Goal: Task Accomplishment & Management: Use online tool/utility

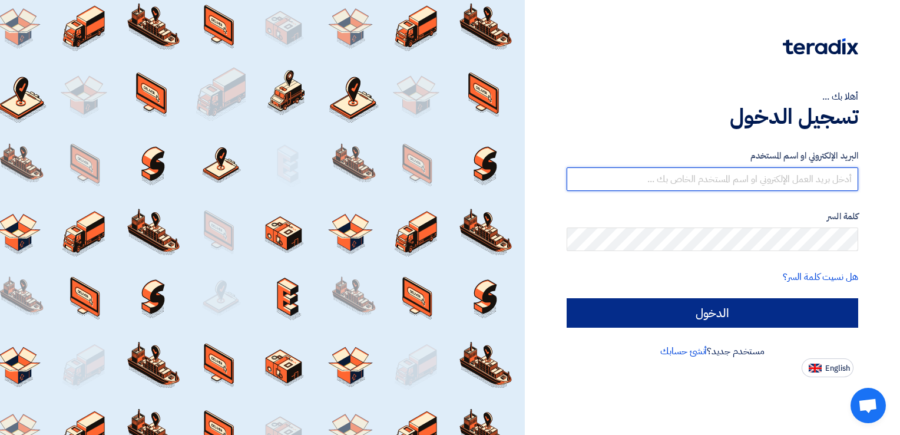
type input "[DOMAIN_NAME][EMAIL_ADDRESS][DOMAIN_NAME]"
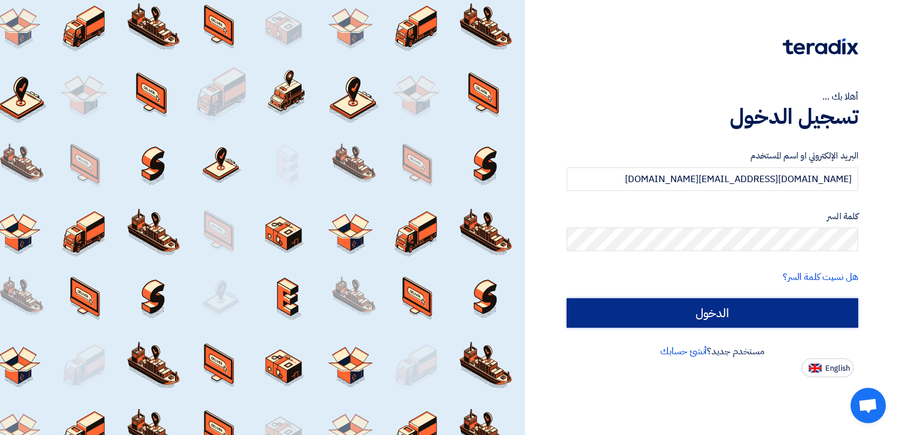
click at [725, 310] on input "الدخول" at bounding box center [713, 312] width 292 height 29
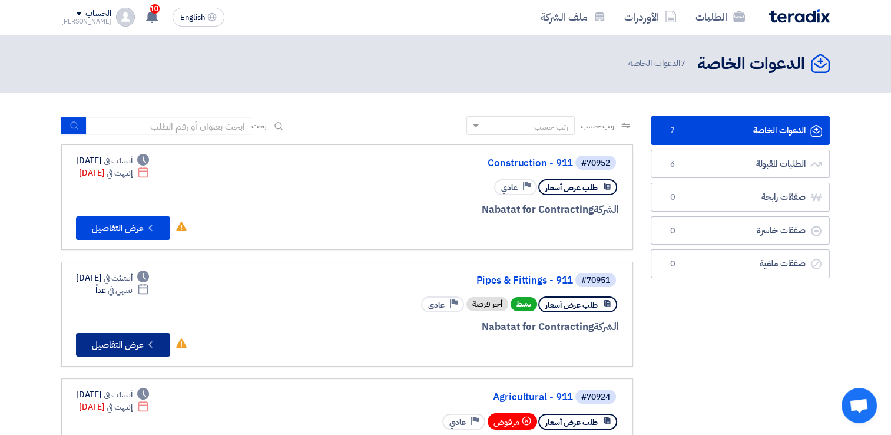
click at [118, 349] on button "Check details عرض التفاصيل" at bounding box center [123, 345] width 94 height 24
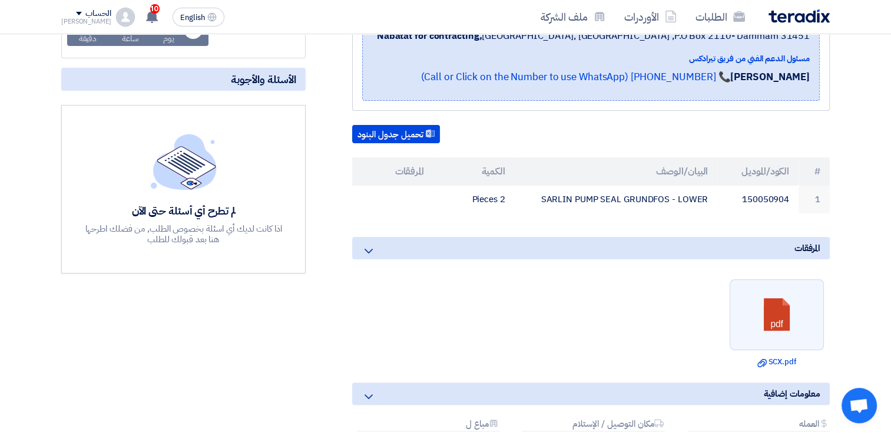
scroll to position [222, 0]
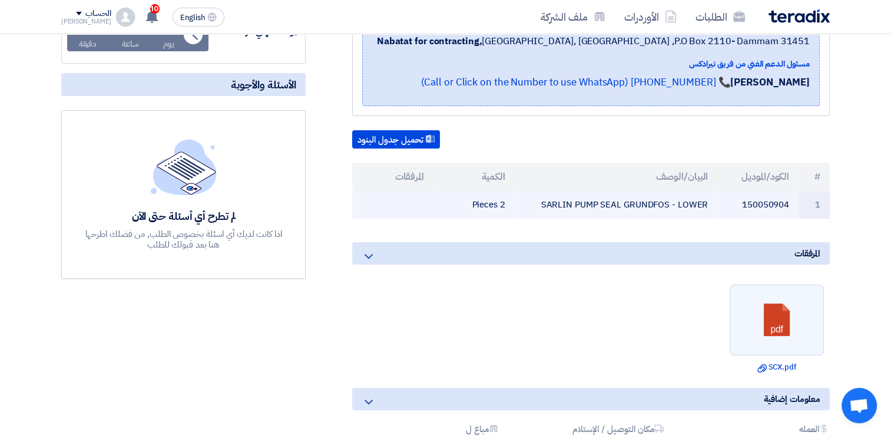
drag, startPoint x: 547, startPoint y: 204, endPoint x: 711, endPoint y: 210, distance: 163.9
click at [711, 210] on td "SARLIN PUMP SEAL GRUNDFOS - LOWER" at bounding box center [616, 205] width 203 height 28
copy td "SARLIN PUMP SEAL GRUNDFOS - LOWER"
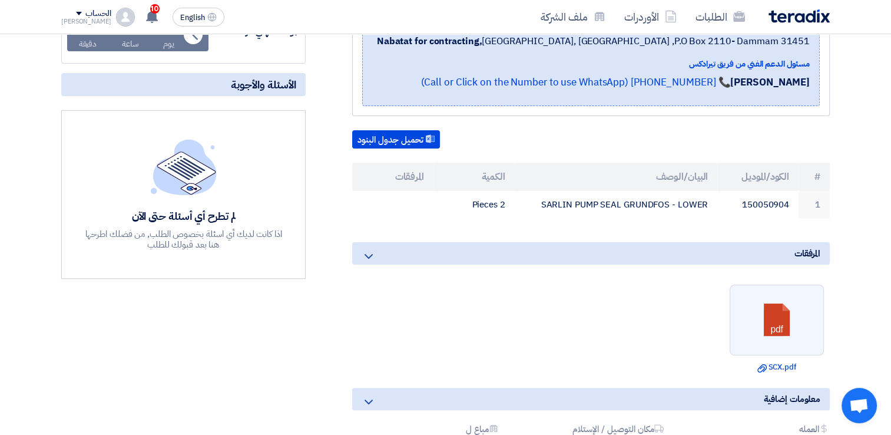
scroll to position [0, 0]
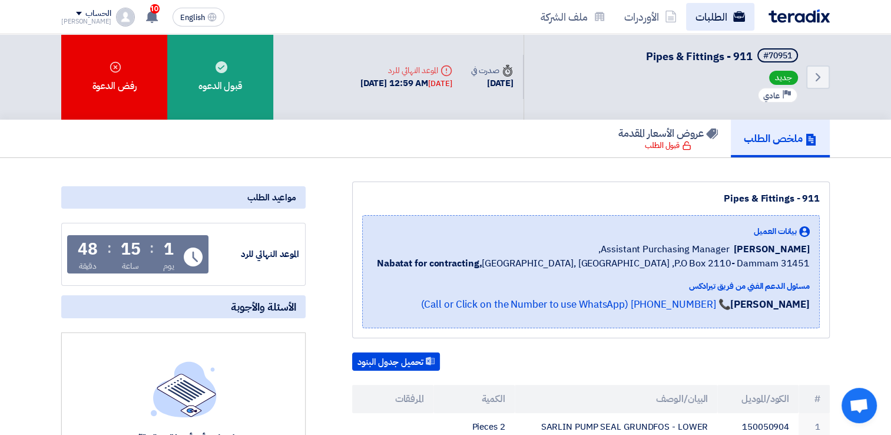
click at [712, 21] on link "الطلبات" at bounding box center [720, 17] width 68 height 28
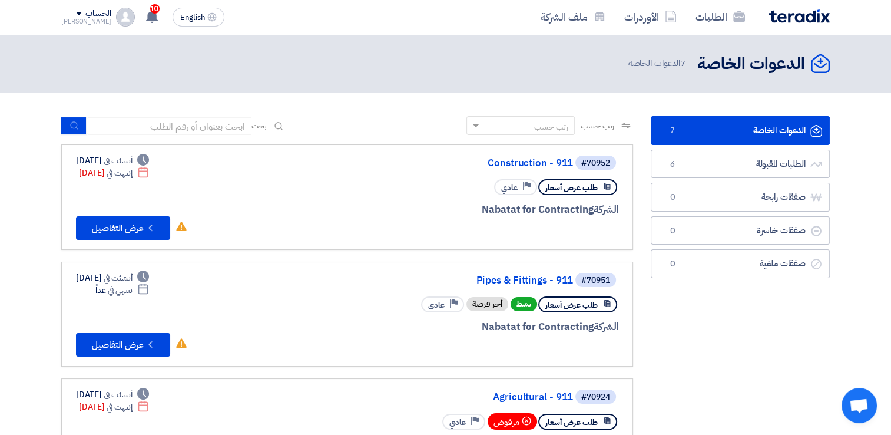
click at [85, 14] on div "الحساب" at bounding box center [97, 14] width 25 height 10
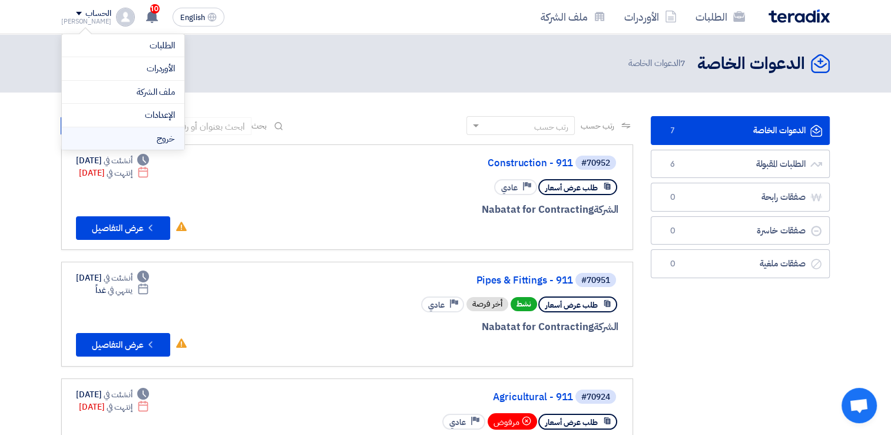
click at [146, 136] on li "خروج" at bounding box center [123, 138] width 123 height 23
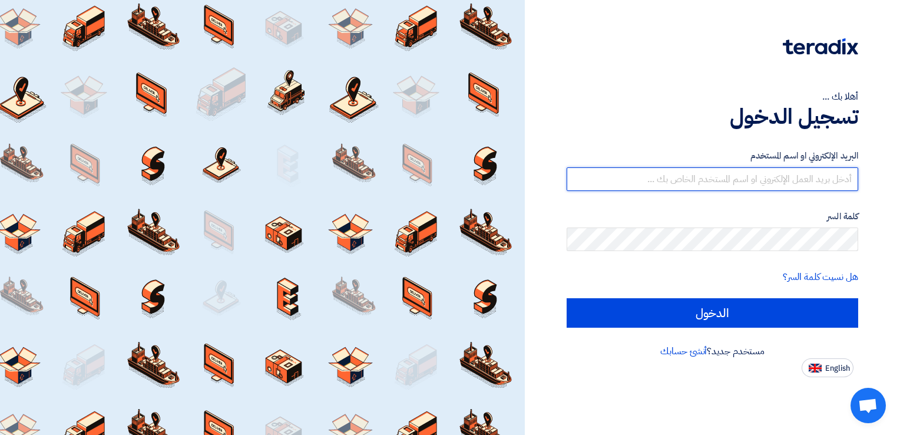
type input "[DOMAIN_NAME][EMAIL_ADDRESS][DOMAIN_NAME]"
